Goal: Navigation & Orientation: Find specific page/section

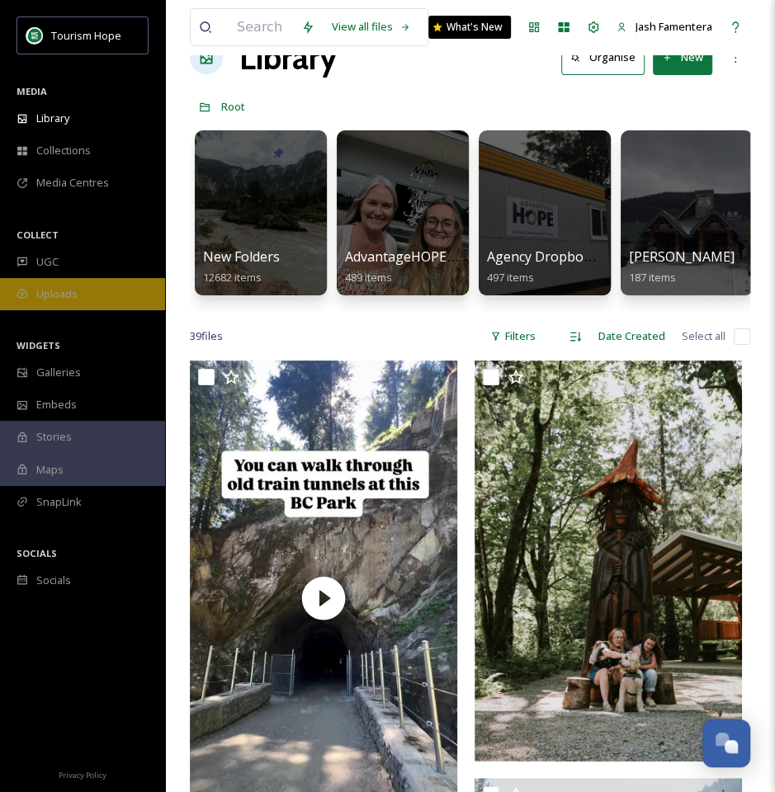
scroll to position [48, 0]
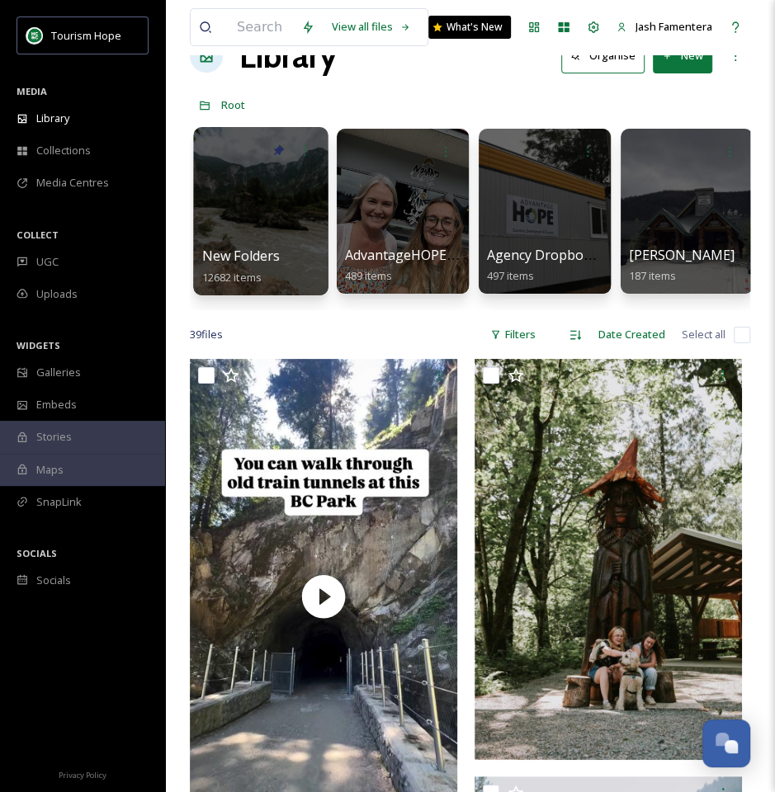
click at [243, 236] on div at bounding box center [260, 211] width 134 height 168
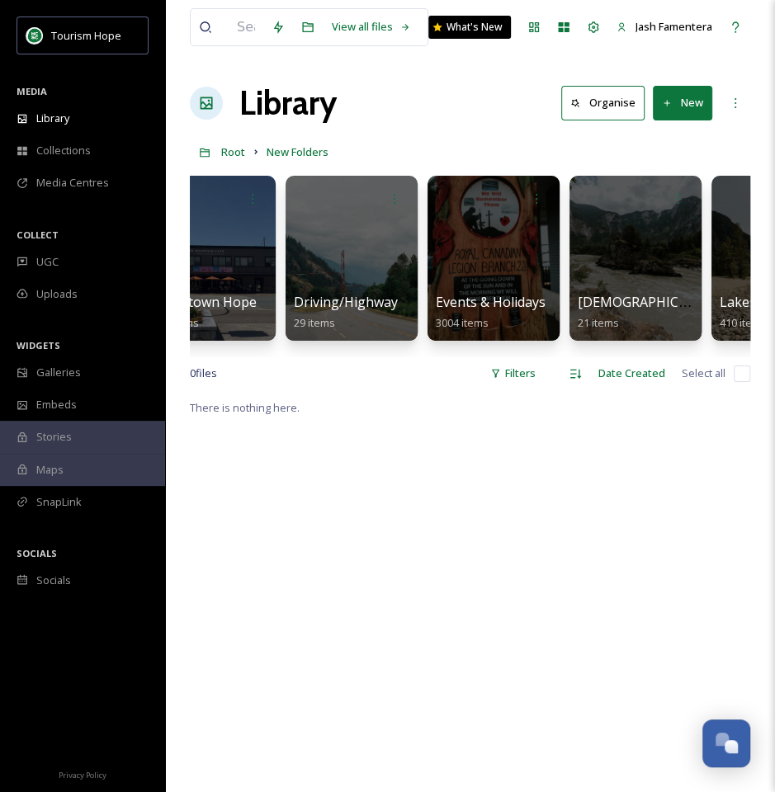
scroll to position [0, 1042]
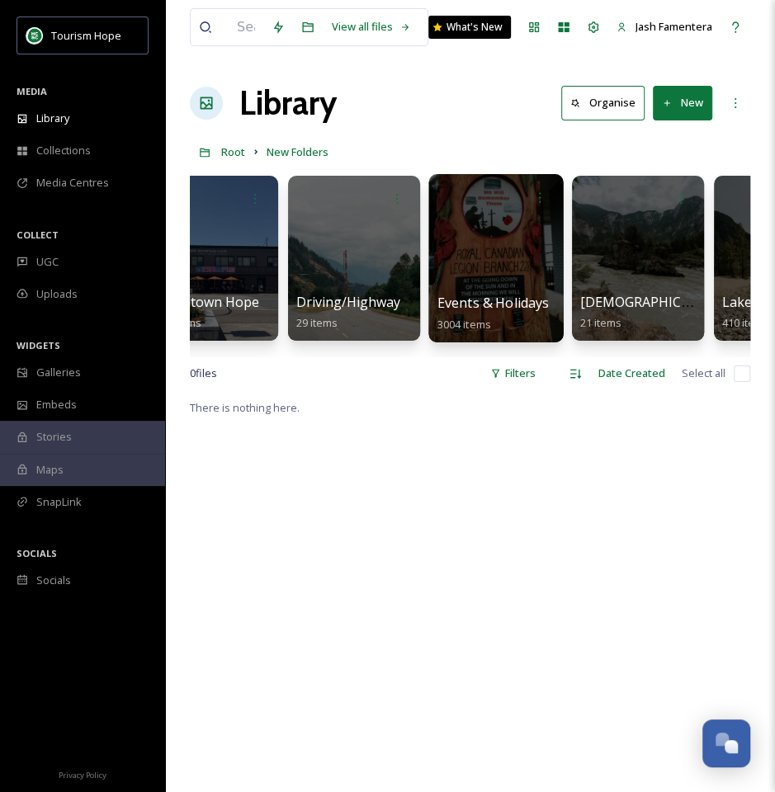
click at [460, 263] on div at bounding box center [495, 258] width 134 height 168
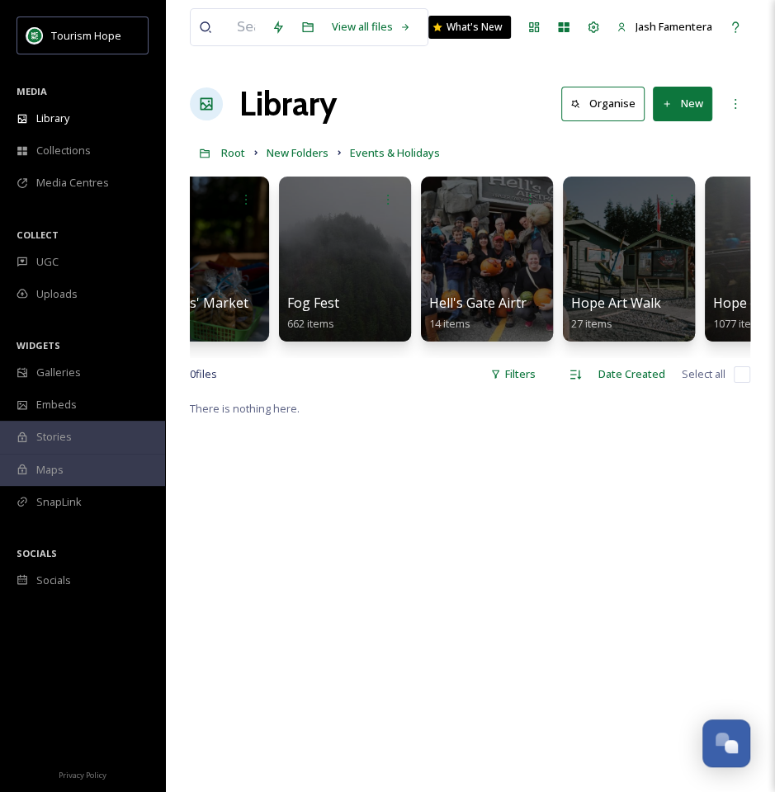
scroll to position [0, 910]
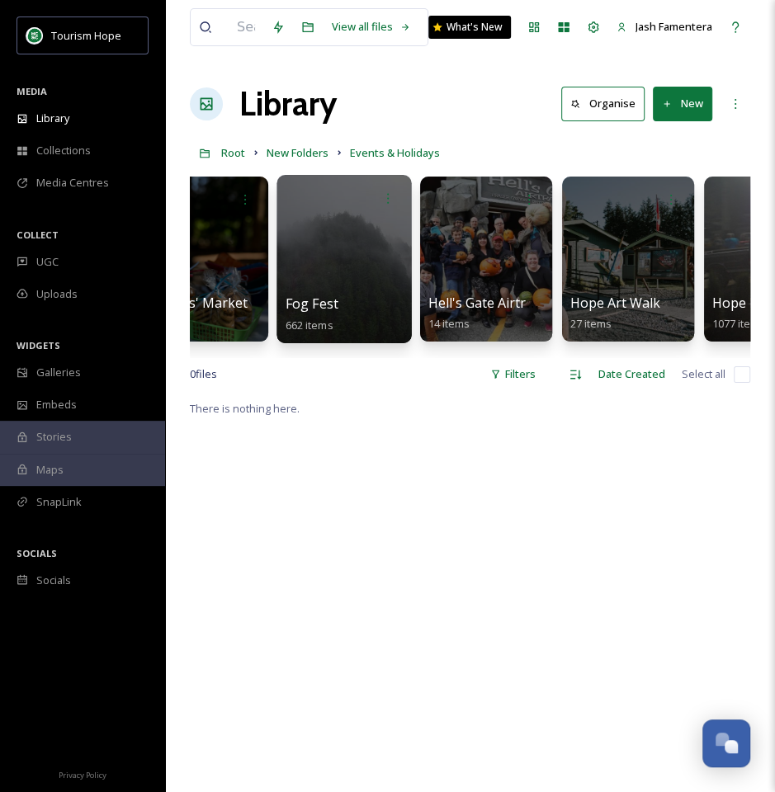
click at [342, 294] on div "Fog Fest 662 items" at bounding box center [344, 314] width 118 height 41
click at [329, 282] on div at bounding box center [343, 259] width 134 height 168
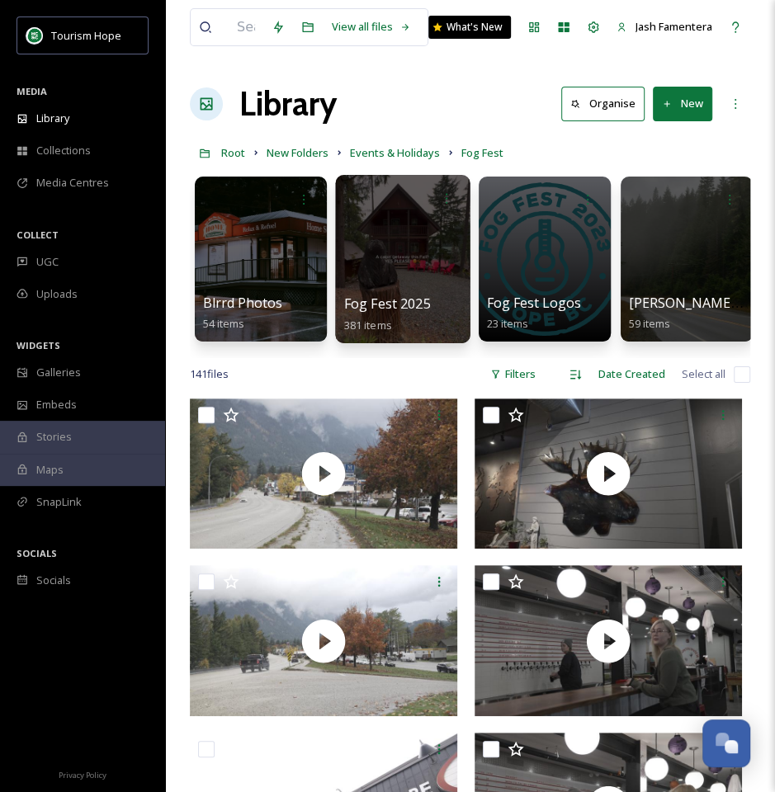
click at [370, 277] on div at bounding box center [402, 259] width 134 height 168
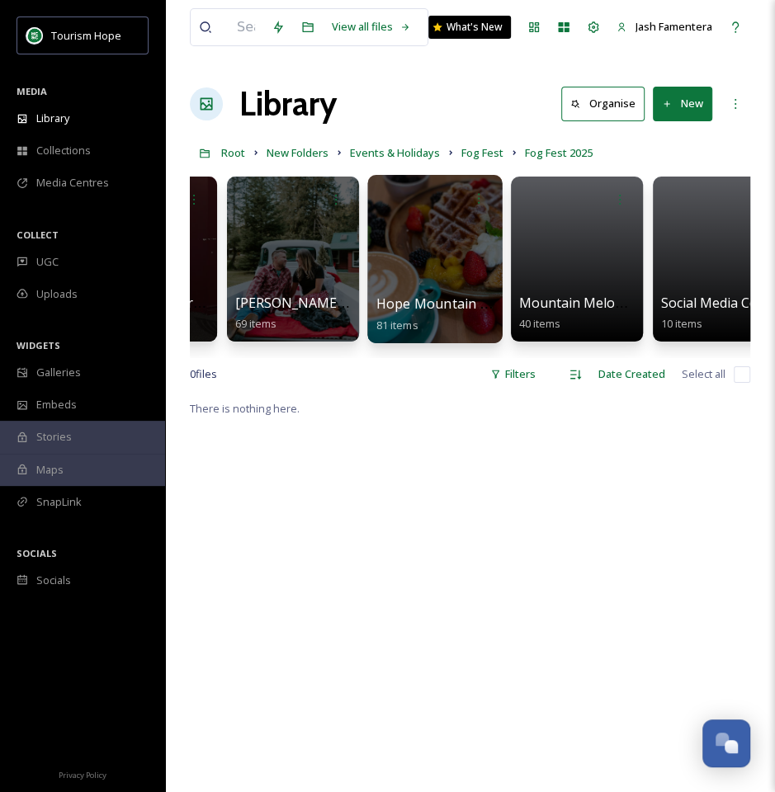
scroll to position [0, 291]
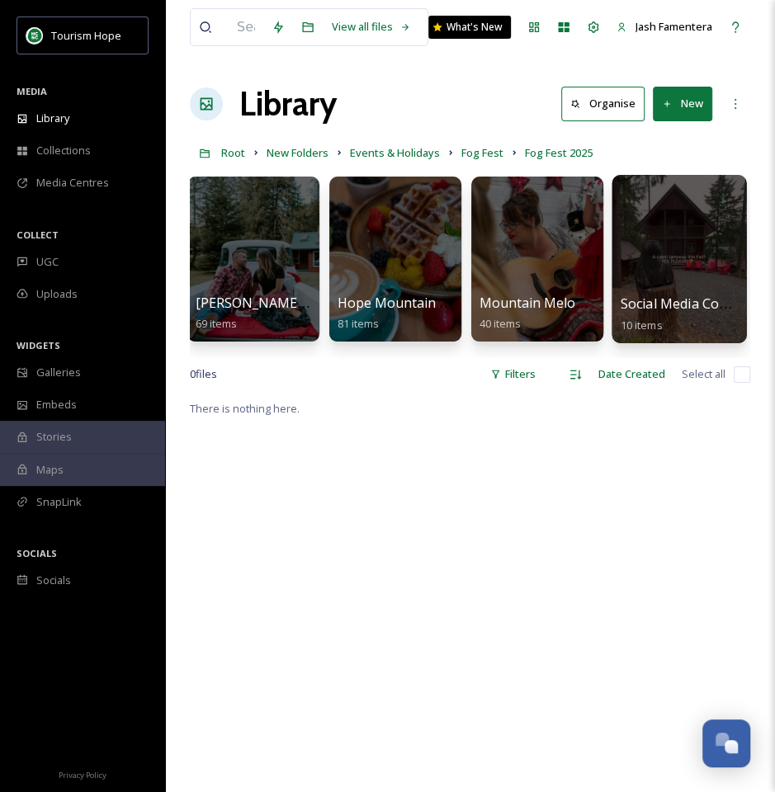
click at [674, 236] on div at bounding box center [678, 259] width 134 height 168
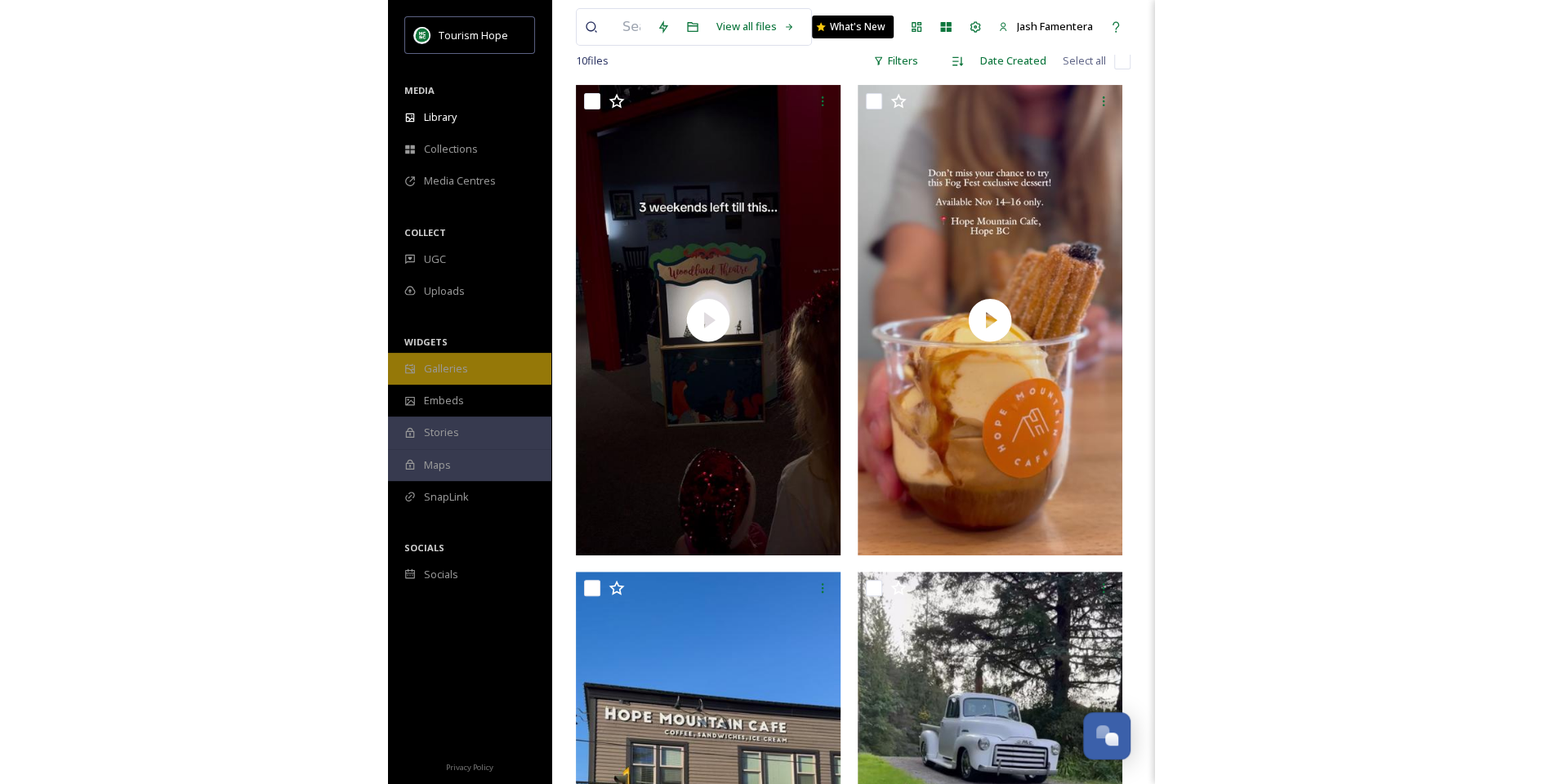
scroll to position [144, 0]
